Goal: Find specific page/section: Find specific page/section

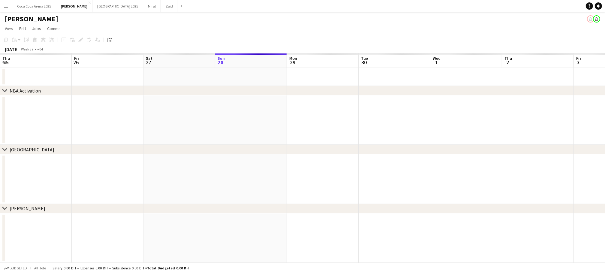
scroll to position [0, 144]
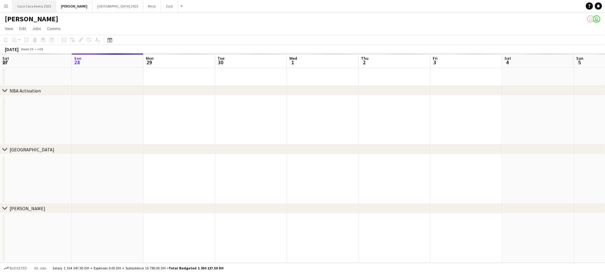
click at [32, 9] on button "[GEOGRAPHIC_DATA] 2025 Close" at bounding box center [34, 6] width 44 height 12
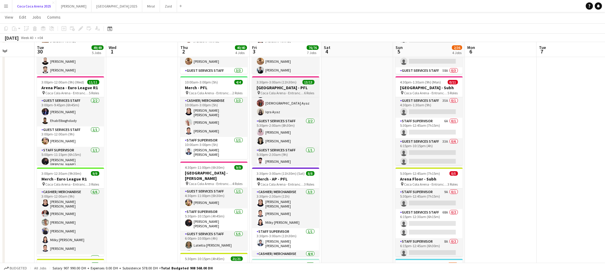
scroll to position [84, 0]
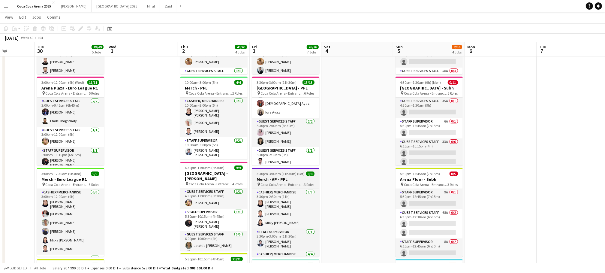
click at [295, 180] on h3 "Merch - AP - PFL" at bounding box center [285, 179] width 67 height 5
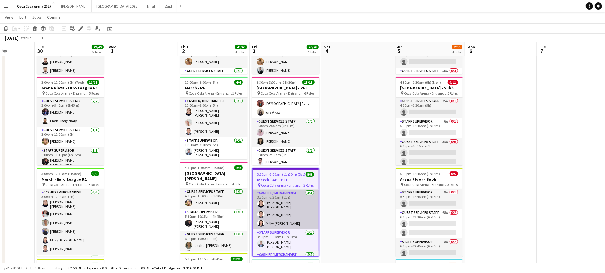
click at [300, 218] on app-card-role "Cashier/ Merchandise [DATE] 3:30pm-2:30am (11h) [PERSON_NAME] [PERSON_NAME] Laj…" at bounding box center [286, 209] width 66 height 40
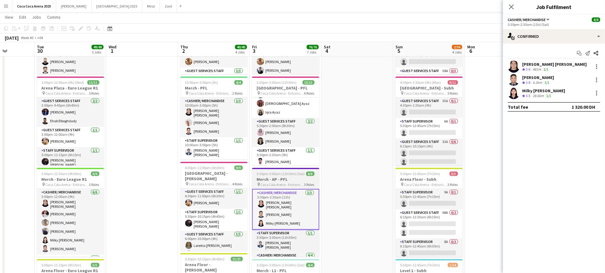
click at [285, 180] on h3 "Merch - AP - PFL" at bounding box center [285, 179] width 67 height 5
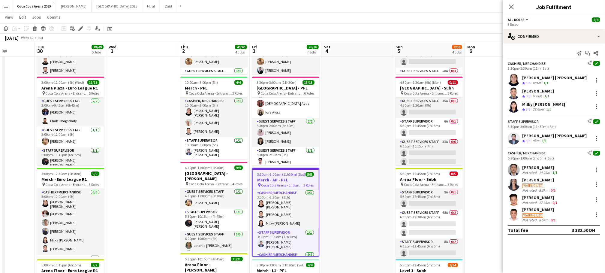
click at [539, 74] on div "Cashier/ Merchandise Send notification check 3:30pm-2:30am (11h) (Sat) [PERSON_…" at bounding box center [554, 87] width 102 height 52
click at [346, 15] on app-page-menu "View Day view expanded Day view collapsed Month view Date picker Jump to [DATE]…" at bounding box center [302, 17] width 605 height 11
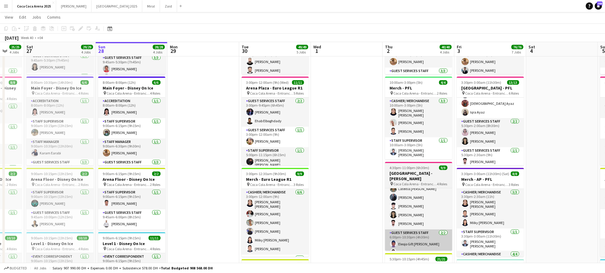
scroll to position [0, 162]
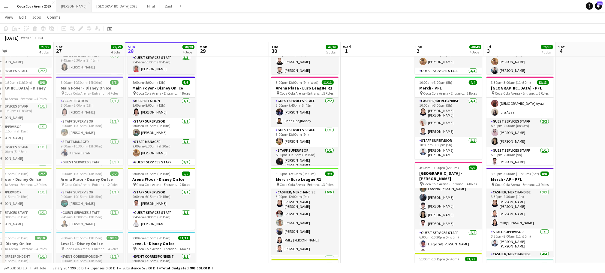
click at [61, 7] on button "[PERSON_NAME]" at bounding box center [73, 6] width 35 height 12
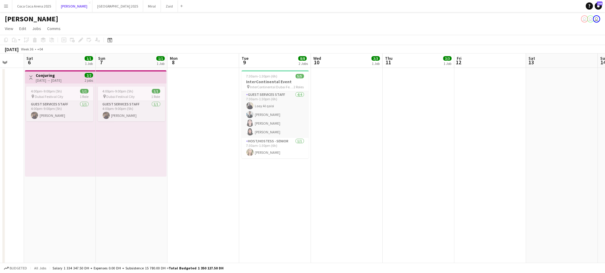
scroll to position [0, 204]
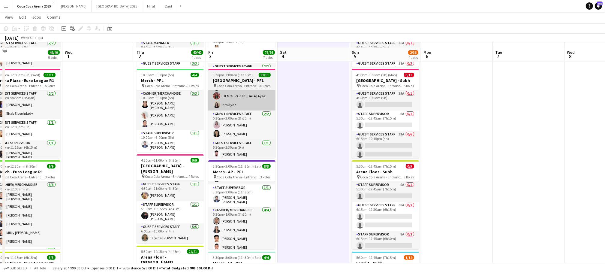
scroll to position [120, 0]
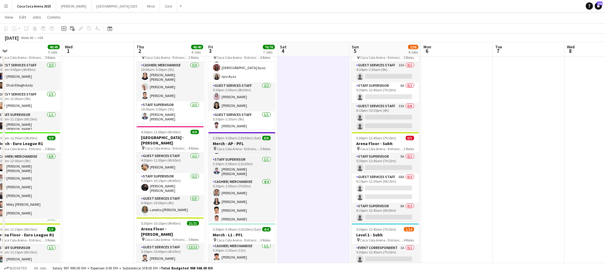
click at [230, 143] on h3 "Merch - AP - PFL" at bounding box center [241, 143] width 67 height 5
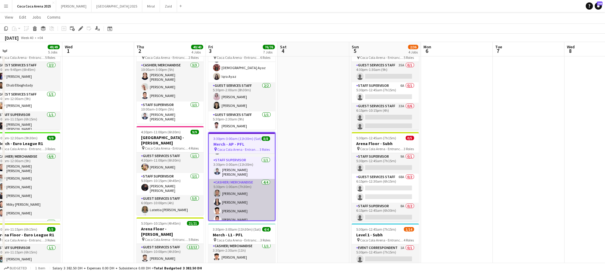
click at [250, 186] on app-card-role "Cashier/ Merchandise 4/4 5:30pm-1:00am (7h30m) Calvin Kevin Mendoza Daniela Flo…" at bounding box center [242, 202] width 66 height 47
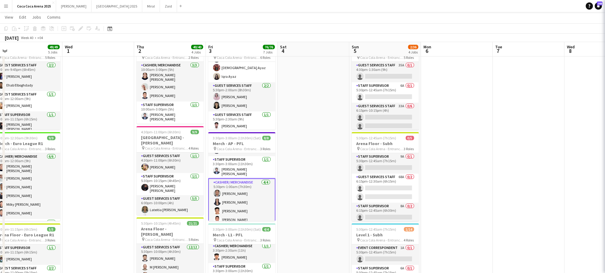
click at [242, 145] on h3 "Merch - AP - PFL" at bounding box center [241, 143] width 67 height 5
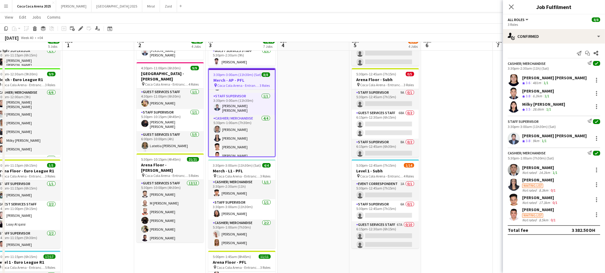
scroll to position [186, 0]
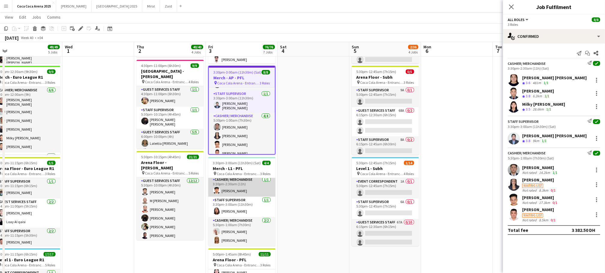
click at [237, 189] on app-card-role "Cashier/ Merchandise 1/1 3:30pm-2:30am (11h) Mathew George" at bounding box center [241, 186] width 67 height 20
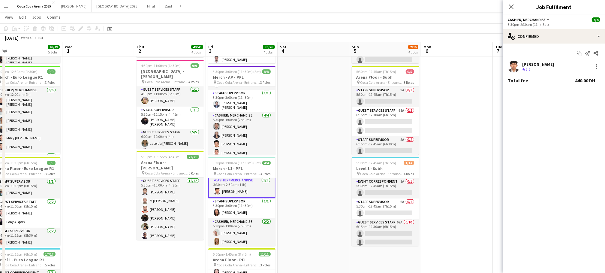
scroll to position [2, 0]
click at [241, 206] on app-card-role "Staff Supervisor 1/1 3:30pm-3:00am (11h30m) Mylene Alvarez" at bounding box center [241, 207] width 67 height 20
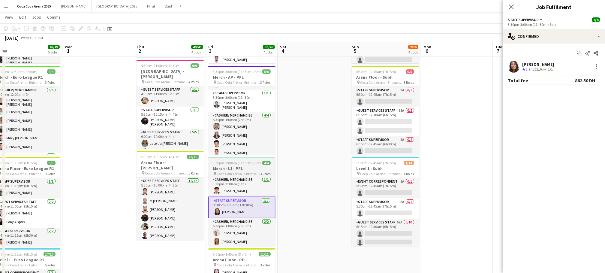
click at [233, 171] on h3 "Merch - L1 - PFL" at bounding box center [241, 168] width 67 height 5
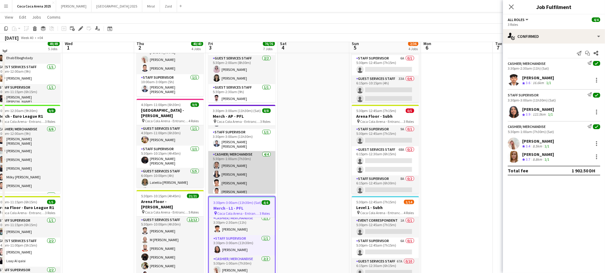
scroll to position [149, 0]
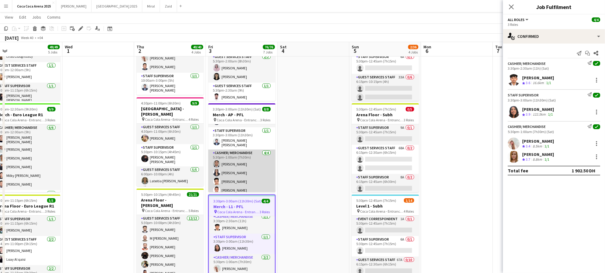
click at [246, 176] on app-card-role "Cashier/ Merchandise 4/4 5:30pm-1:00am (7h30m) Calvin Kevin Mendoza Daniela Flo…" at bounding box center [241, 173] width 67 height 47
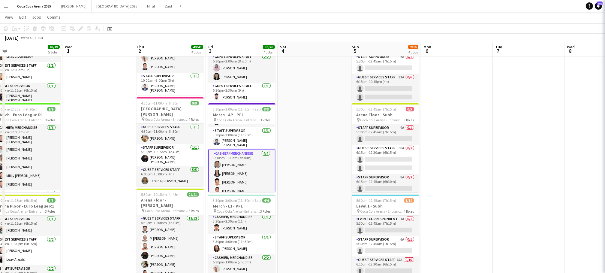
scroll to position [2, 0]
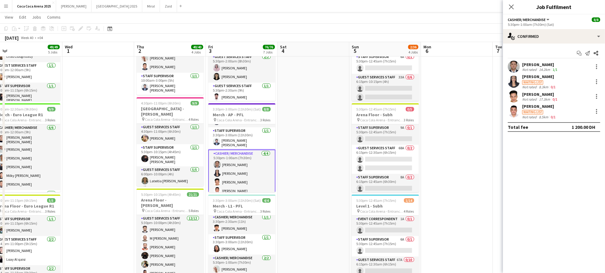
click at [532, 79] on div "Waiting list" at bounding box center [539, 81] width 35 height 5
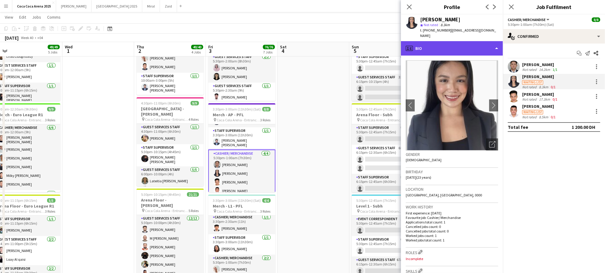
click at [439, 47] on div "profile Bio" at bounding box center [452, 48] width 102 height 14
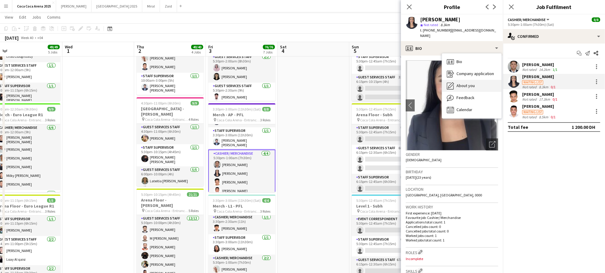
click at [458, 85] on span "About you" at bounding box center [466, 85] width 18 height 5
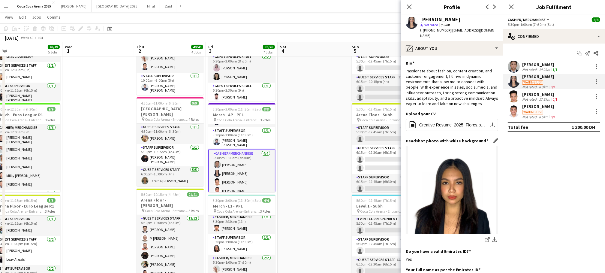
scroll to position [72, 0]
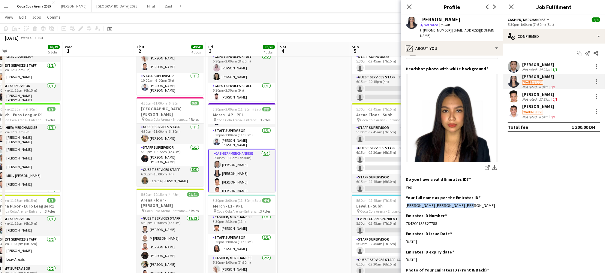
drag, startPoint x: 461, startPoint y: 204, endPoint x: 405, endPoint y: 207, distance: 56.5
click at [405, 207] on app-section-data-types "Bio Edit this field Passionate about fashion, content creation, and customer en…" at bounding box center [452, 164] width 102 height 217
copy div "Daniela Korinne Boysillo Flores"
click at [494, 167] on app-icon "download-bottom" at bounding box center [494, 168] width 5 height 6
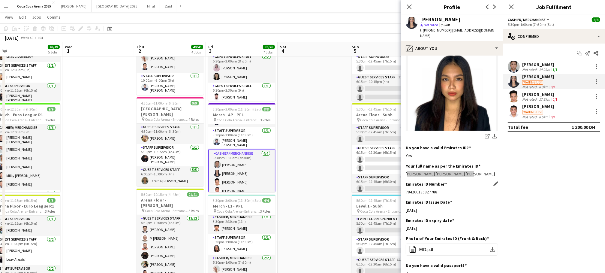
scroll to position [110, 0]
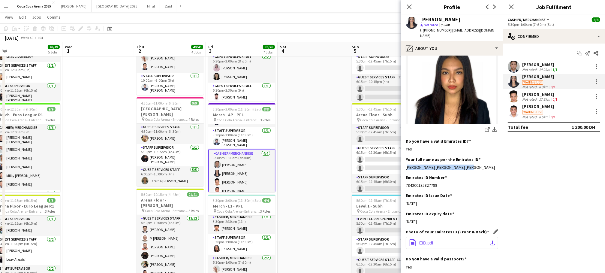
click at [443, 241] on button "office-file-sheet EID.pdf download-bottom" at bounding box center [452, 243] width 92 height 12
drag, startPoint x: 445, startPoint y: 183, endPoint x: 405, endPoint y: 185, distance: 40.0
click at [405, 185] on app-section-data-types "Bio Edit this field Passionate about fashion, content creation, and customer en…" at bounding box center [452, 164] width 102 height 217
copy div "784200135827788"
drag, startPoint x: 404, startPoint y: 167, endPoint x: 469, endPoint y: 171, distance: 64.7
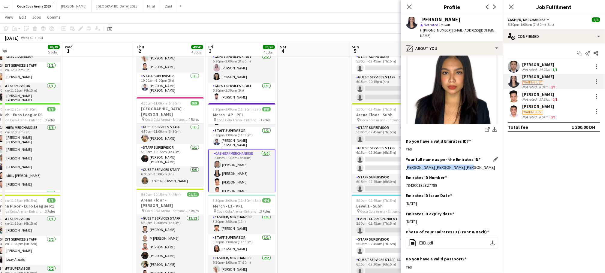
click at [469, 171] on app-section-data-types "Bio Edit this field Passionate about fashion, content creation, and customer en…" at bounding box center [452, 164] width 102 height 217
copy div "Daniela Korinne Boysillo Flores"
click at [532, 94] on div "[PERSON_NAME]" at bounding box center [540, 94] width 36 height 5
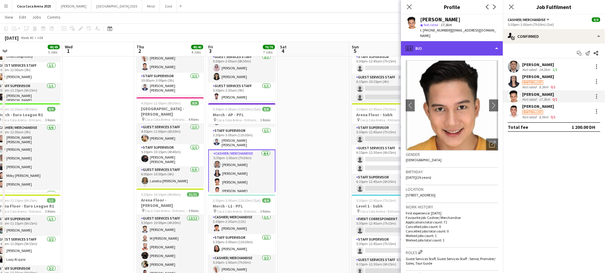
click at [466, 41] on div "profile Bio" at bounding box center [452, 48] width 102 height 14
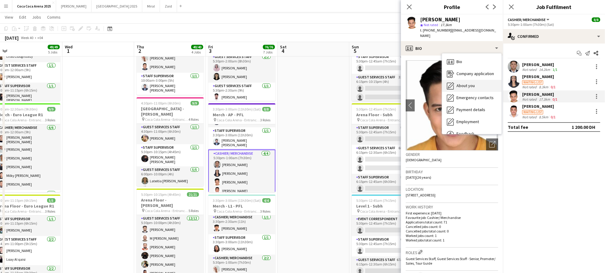
click at [471, 83] on span "About you" at bounding box center [466, 85] width 18 height 5
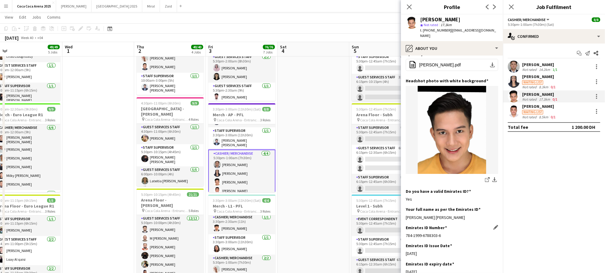
scroll to position [83, 0]
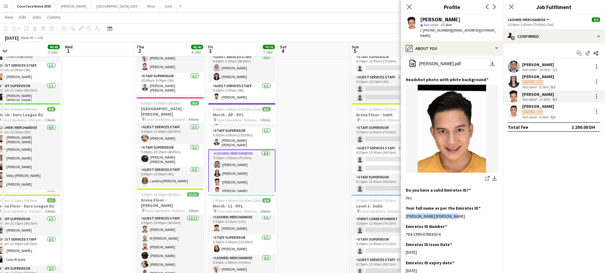
drag, startPoint x: 449, startPoint y: 200, endPoint x: 405, endPoint y: 200, distance: 43.5
click at [405, 200] on app-section-data-types "Bio Edit this field Hi Im Walter 178m I was born in the Philippines. I grew up …" at bounding box center [452, 164] width 102 height 217
copy div "Walter Mirandilla Padua"
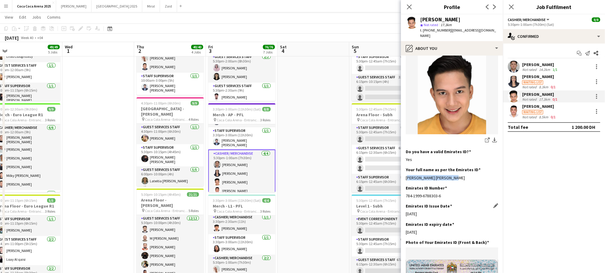
scroll to position [128, 0]
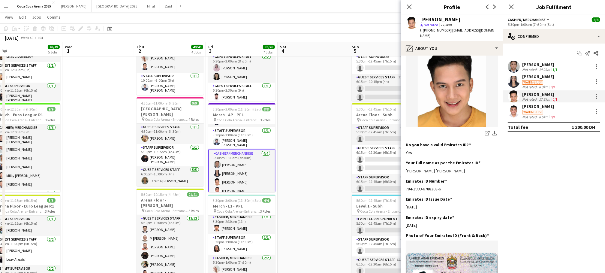
click at [528, 109] on div "[PERSON_NAME]" at bounding box center [539, 106] width 35 height 5
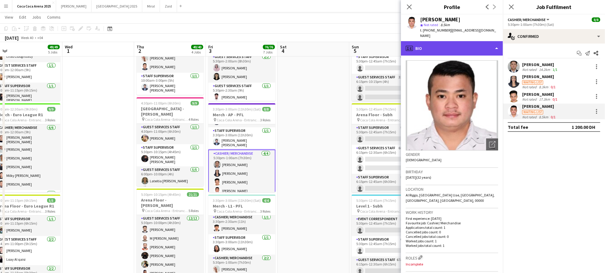
click at [422, 42] on div "profile Bio" at bounding box center [452, 48] width 102 height 14
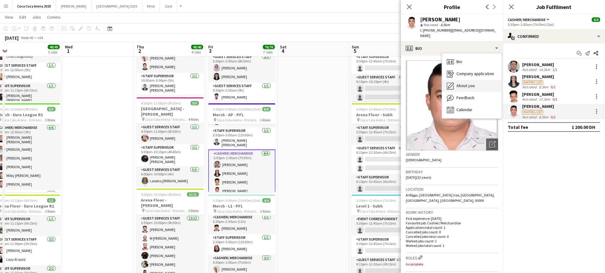
click at [469, 83] on span "About you" at bounding box center [466, 85] width 18 height 5
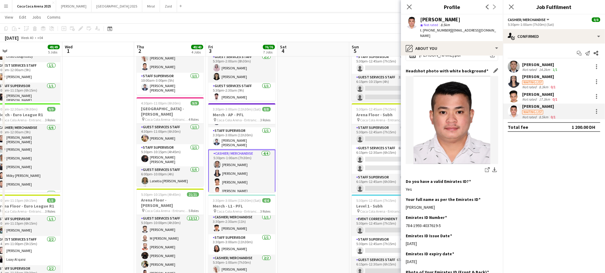
scroll to position [80, 0]
drag, startPoint x: 455, startPoint y: 208, endPoint x: 406, endPoint y: 209, distance: 49.2
click at [406, 209] on div "Jonell Moratilla Venzon" at bounding box center [452, 207] width 92 height 5
copy div "Jonell Moratilla Venzon"
click at [531, 66] on div "[PERSON_NAME]" at bounding box center [540, 64] width 36 height 5
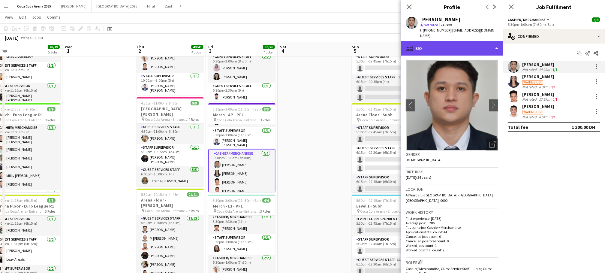
click at [441, 50] on div "profile Bio" at bounding box center [452, 48] width 102 height 14
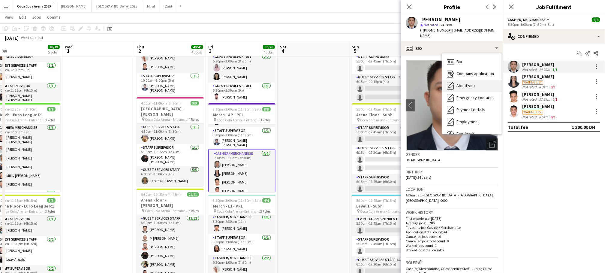
click at [454, 83] on div "About you About you" at bounding box center [471, 86] width 59 height 12
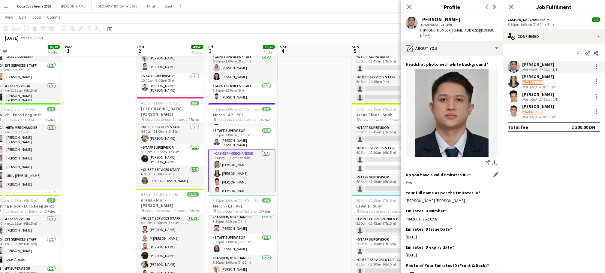
scroll to position [65, 0]
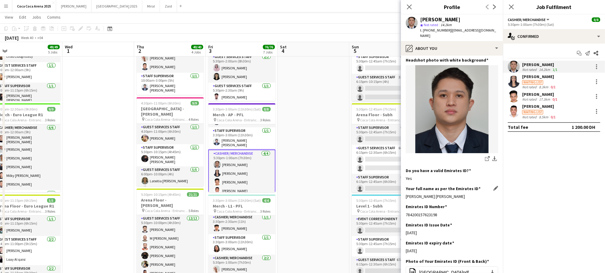
drag, startPoint x: 407, startPoint y: 197, endPoint x: 463, endPoint y: 197, distance: 55.8
click at [463, 197] on div "Calvin Kevin Pesigan Mendoza" at bounding box center [452, 196] width 92 height 5
copy div "Calvin Kevin Pesigan Mendoza"
click at [544, 65] on div "[PERSON_NAME]" at bounding box center [540, 64] width 36 height 5
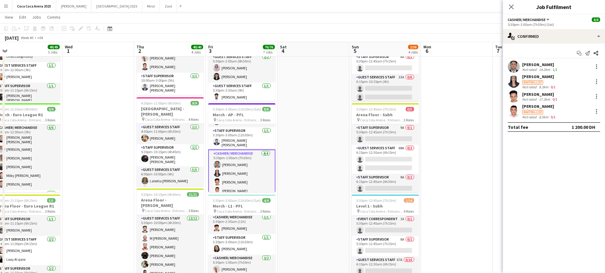
click at [544, 65] on div "[PERSON_NAME]" at bounding box center [540, 64] width 36 height 5
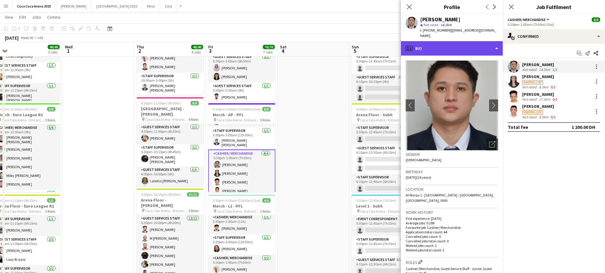
click at [469, 46] on div "profile Bio" at bounding box center [452, 48] width 102 height 14
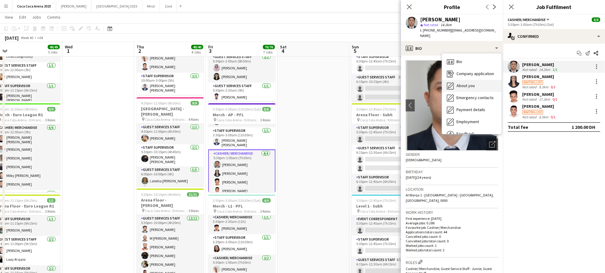
click at [465, 86] on span "About you" at bounding box center [466, 85] width 18 height 5
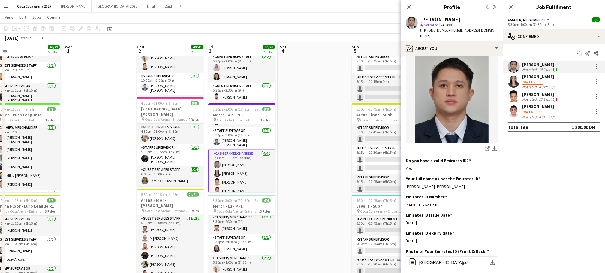
scroll to position [75, 0]
click at [494, 148] on app-icon "download-bottom" at bounding box center [494, 148] width 5 height 6
click at [491, 260] on app-icon "download-bottom" at bounding box center [492, 261] width 5 height 5
click at [489, 217] on div "Emirates ID Issue Date Edit this field 15-08-2024" at bounding box center [452, 220] width 92 height 18
drag, startPoint x: 465, startPoint y: 185, endPoint x: 405, endPoint y: 186, distance: 59.8
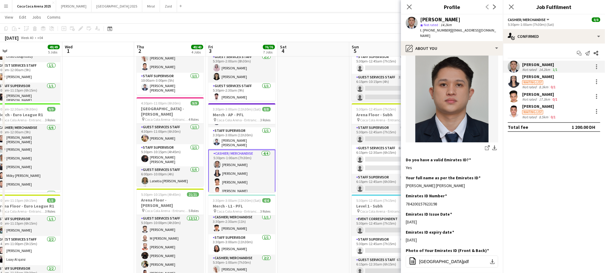
click at [405, 186] on app-section-data-types "Bio Edit this field I am Calvin Mendoza, 23 years old, Graduated from LPU Batan…" at bounding box center [452, 164] width 102 height 217
copy div "Calvin Kevin Pesigan Mendoza"
drag, startPoint x: 440, startPoint y: 204, endPoint x: 406, endPoint y: 205, distance: 34.8
click at [406, 205] on app-section-data-types "Bio Edit this field I am Calvin Mendoza, 23 years old, Graduated from LPU Batan…" at bounding box center [452, 164] width 102 height 217
copy div "784200157623198"
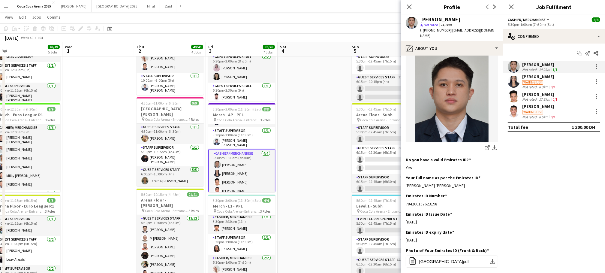
click at [532, 96] on div "[PERSON_NAME]" at bounding box center [540, 94] width 36 height 5
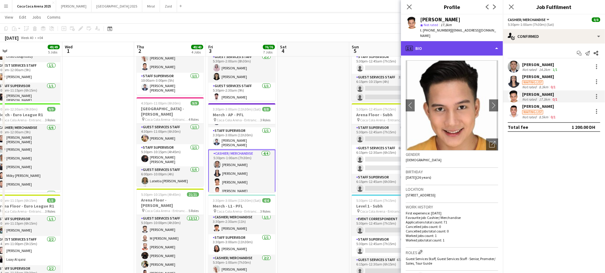
click at [423, 42] on div "profile Bio" at bounding box center [452, 48] width 102 height 14
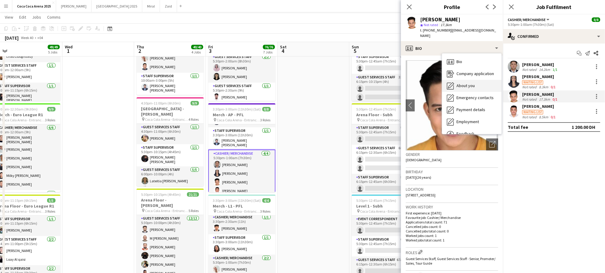
click at [455, 80] on div "About you About you" at bounding box center [471, 86] width 59 height 12
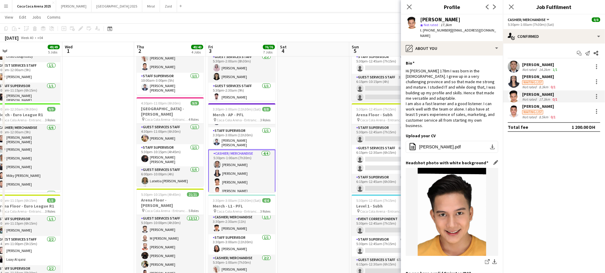
scroll to position [66, 0]
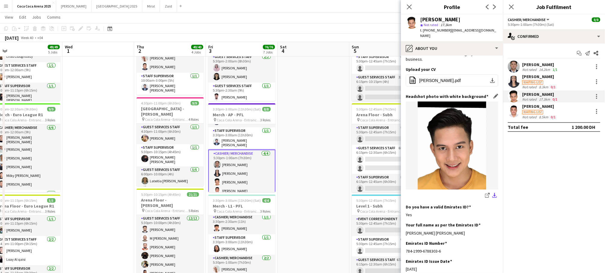
click at [495, 193] on app-icon "download-bottom" at bounding box center [494, 196] width 5 height 6
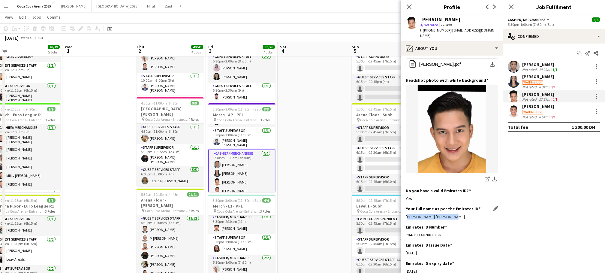
drag, startPoint x: 449, startPoint y: 201, endPoint x: 406, endPoint y: 201, distance: 42.6
click at [406, 214] on div "Walter Mirandilla Padua" at bounding box center [452, 216] width 92 height 5
copy div "Walter Mirandilla Padua"
click at [494, 177] on app-icon "download-bottom" at bounding box center [494, 180] width 5 height 6
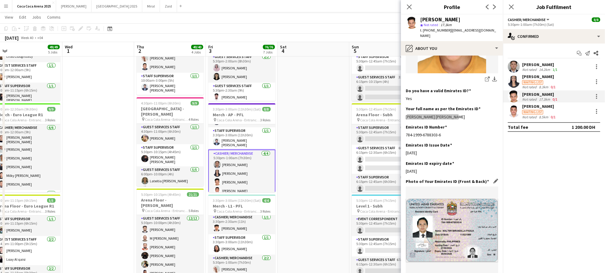
scroll to position [232, 0]
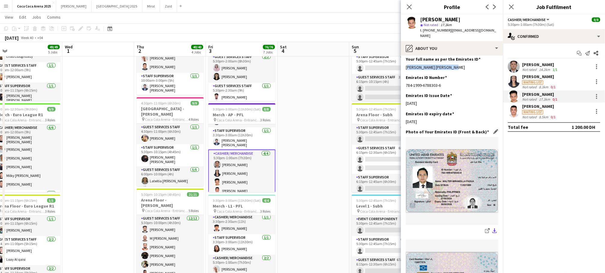
click at [493, 228] on app-icon "download-bottom" at bounding box center [494, 231] width 5 height 6
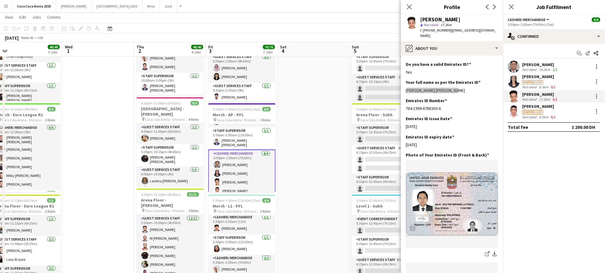
scroll to position [199, 0]
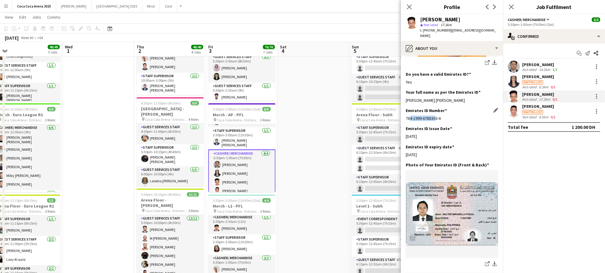
drag, startPoint x: 409, startPoint y: 100, endPoint x: 434, endPoint y: 100, distance: 24.9
click at [434, 116] on div "784-1999-6788303-6" at bounding box center [452, 118] width 92 height 5
drag, startPoint x: 442, startPoint y: 101, endPoint x: 404, endPoint y: 102, distance: 37.8
click at [404, 102] on app-section-data-types "Bio Edit this field Hi Im Walter 178m I was born in the Philippines. I grew up …" at bounding box center [452, 164] width 102 height 217
copy div "784-1999-6788303-6"
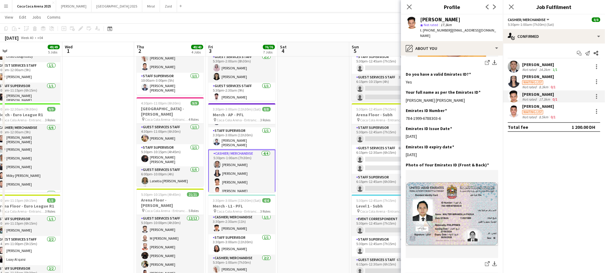
click at [543, 107] on div "[PERSON_NAME]" at bounding box center [539, 106] width 35 height 5
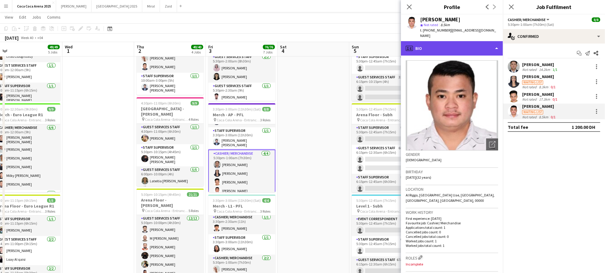
click at [432, 41] on div "profile Bio" at bounding box center [452, 48] width 102 height 14
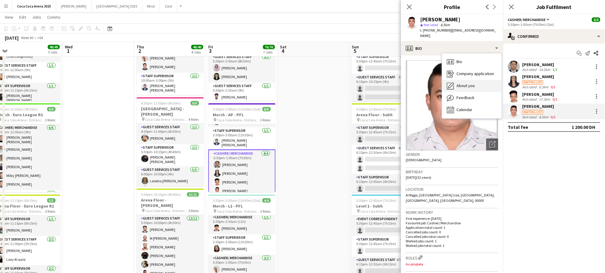
click at [456, 80] on div "About you About you" at bounding box center [471, 86] width 59 height 12
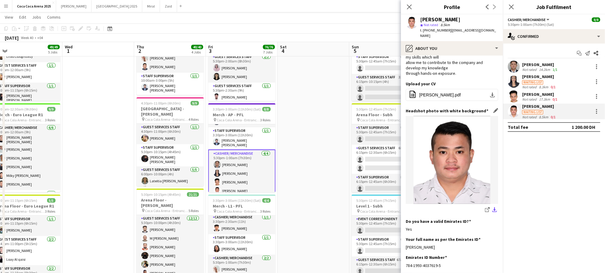
scroll to position [48, 0]
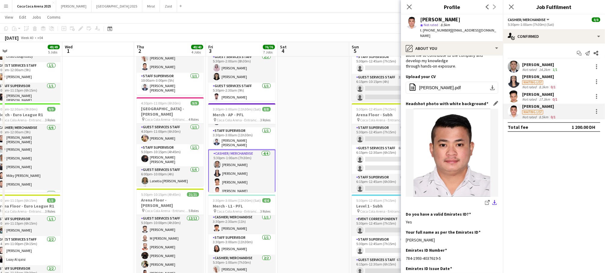
click at [494, 204] on app-icon "download-bottom" at bounding box center [494, 203] width 5 height 6
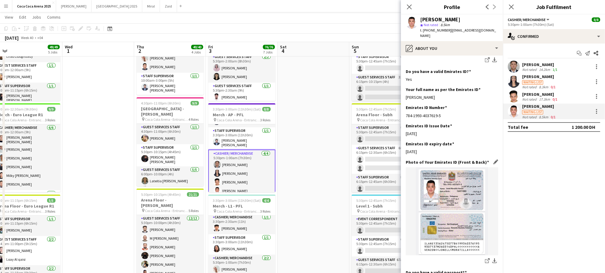
scroll to position [214, 0]
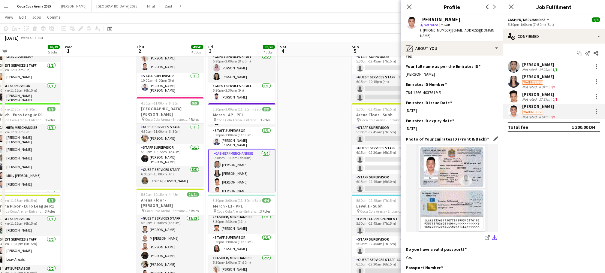
click at [493, 237] on app-icon "download-bottom" at bounding box center [494, 238] width 5 height 6
drag, startPoint x: 405, startPoint y: 91, endPoint x: 441, endPoint y: 92, distance: 35.4
click at [441, 92] on app-section-data-types "Bio Edit this field I am looking for a full-time position to utilize my skills …" at bounding box center [452, 164] width 102 height 217
drag, startPoint x: 450, startPoint y: 73, endPoint x: 405, endPoint y: 75, distance: 45.7
click at [405, 75] on app-section-data-types "Bio Edit this field I am looking for a full-time position to utilize my skills …" at bounding box center [452, 164] width 102 height 217
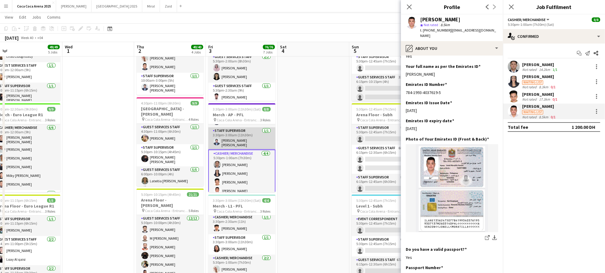
click at [226, 142] on app-card-role "Staff Supervisor 1/1 3:30pm-3:00am (11h30m) Lionel Orbista Paule" at bounding box center [241, 138] width 67 height 22
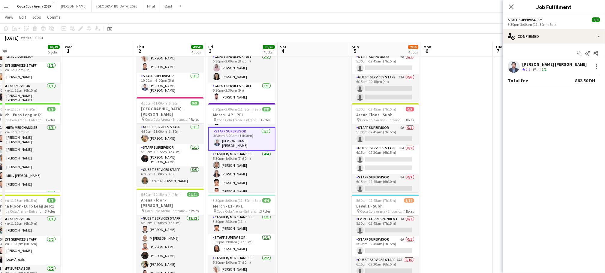
click at [539, 64] on div "[PERSON_NAME] [PERSON_NAME]" at bounding box center [554, 64] width 65 height 5
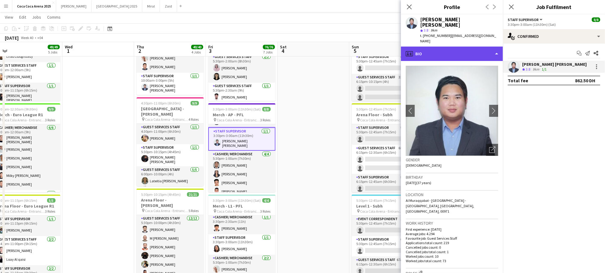
click at [441, 47] on div "profile Bio" at bounding box center [452, 54] width 102 height 14
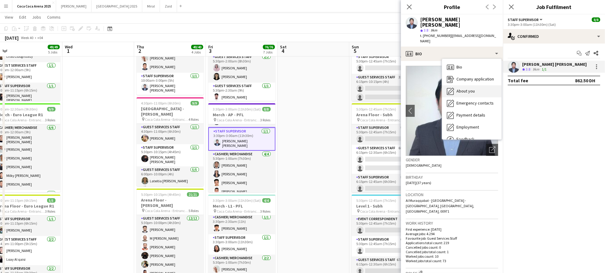
click at [463, 88] on span "About you" at bounding box center [466, 90] width 18 height 5
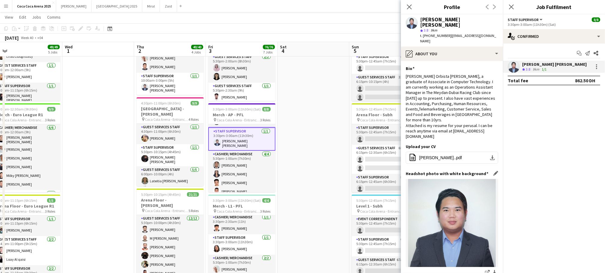
scroll to position [65, 0]
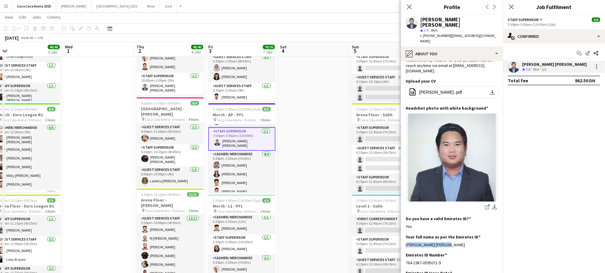
drag, startPoint x: 452, startPoint y: 222, endPoint x: 405, endPoint y: 223, distance: 46.8
click at [405, 223] on app-section-data-types "Bio Edit this field Lionel Orbista Paule, a graduate of Associate in Computer T…" at bounding box center [452, 167] width 102 height 212
click at [232, 144] on app-card-role "Staff Supervisor 1/1 3:30pm-3:00am (11h30m) Lionel Orbista Paule" at bounding box center [241, 138] width 67 height 23
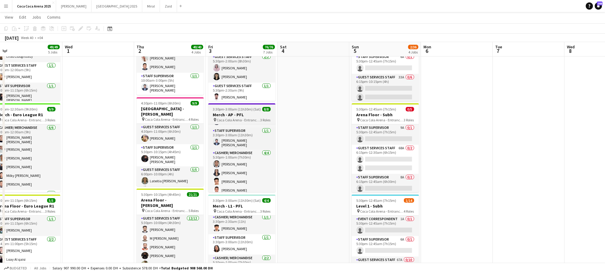
click at [227, 118] on span "Coca Cola Arena - Entrance F" at bounding box center [239, 120] width 44 height 5
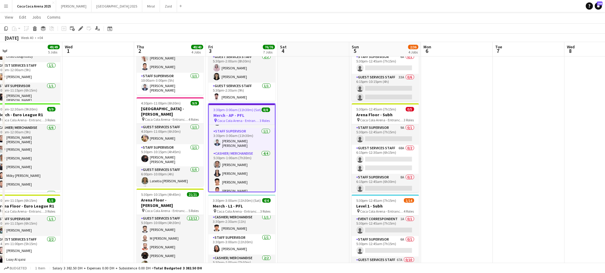
click at [225, 113] on h3 "Merch - AP - PFL" at bounding box center [242, 115] width 66 height 5
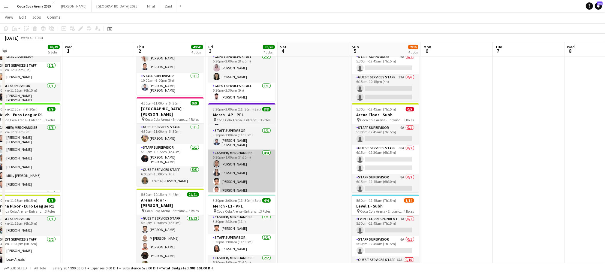
click at [229, 153] on app-card-role "Cashier/ Merchandise 4/4 5:30pm-1:00am (7h30m) Calvin Kevin Mendoza Daniela Flo…" at bounding box center [241, 173] width 67 height 47
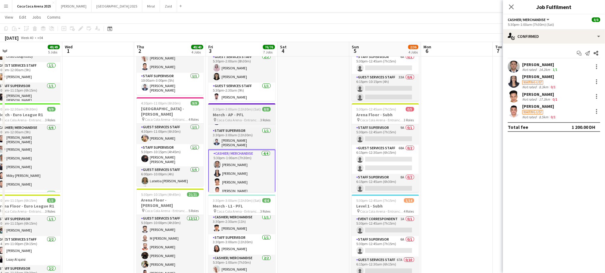
click at [225, 111] on app-job-card "3:30pm-3:00am (11h30m) (Sat) 8/8 Merch - AP - PFL pin Coca Cola Arena - Entranc…" at bounding box center [241, 147] width 67 height 89
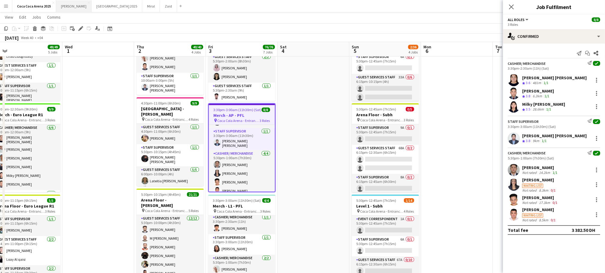
click at [63, 8] on button "[PERSON_NAME]" at bounding box center [73, 6] width 35 height 12
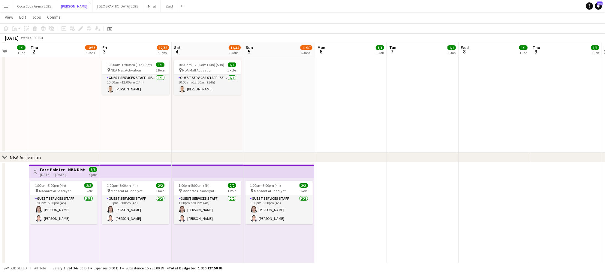
scroll to position [135, 0]
